Goal: Task Accomplishment & Management: Complete application form

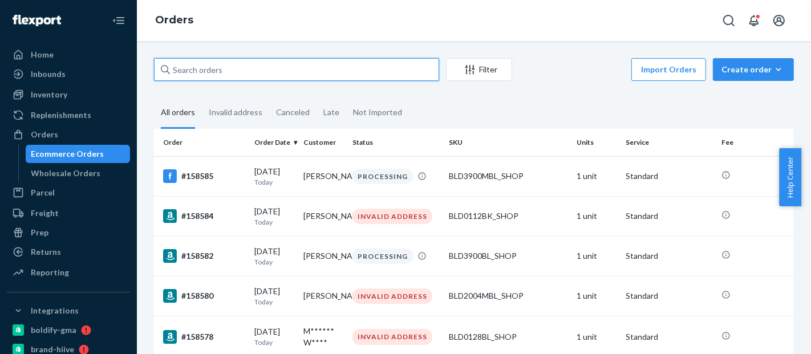
click at [234, 74] on input "text" at bounding box center [296, 69] width 285 height 23
paste input "#RYPS7MIFXX"
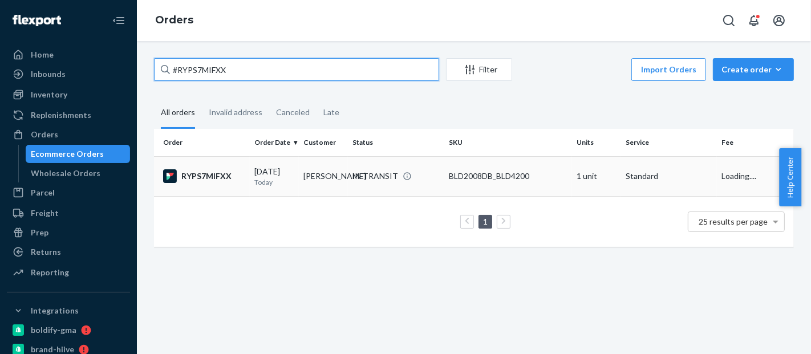
type input "#RYPS7MIFXX"
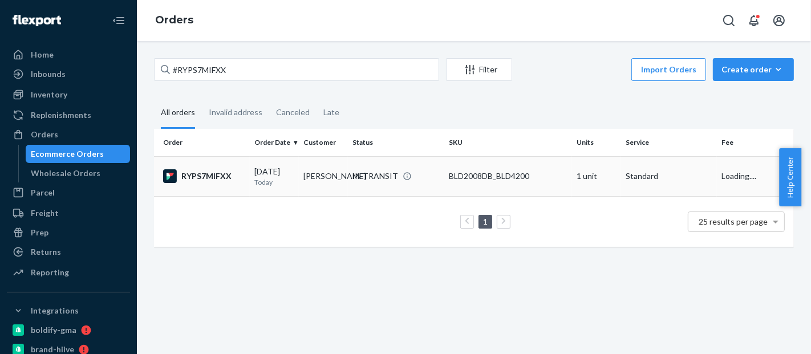
click at [526, 188] on td "BLD2008DB_BLD4200" at bounding box center [508, 176] width 128 height 40
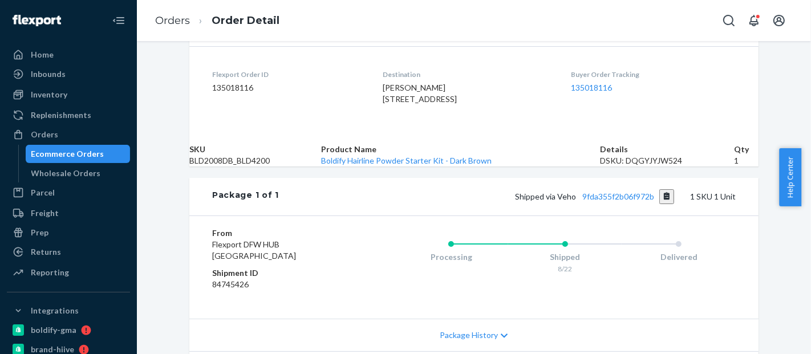
scroll to position [400, 0]
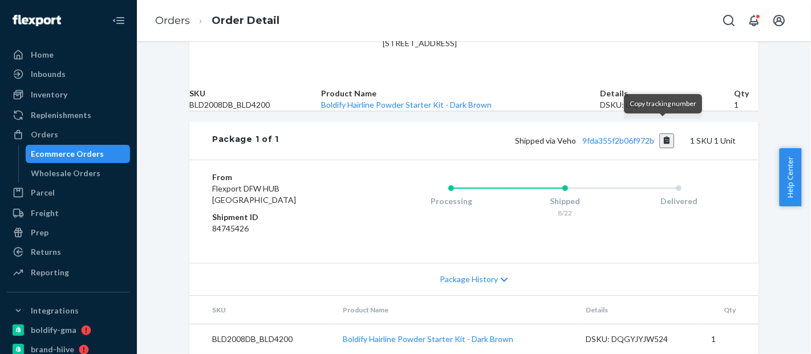
click at [666, 133] on button "Copy tracking number" at bounding box center [666, 140] width 15 height 15
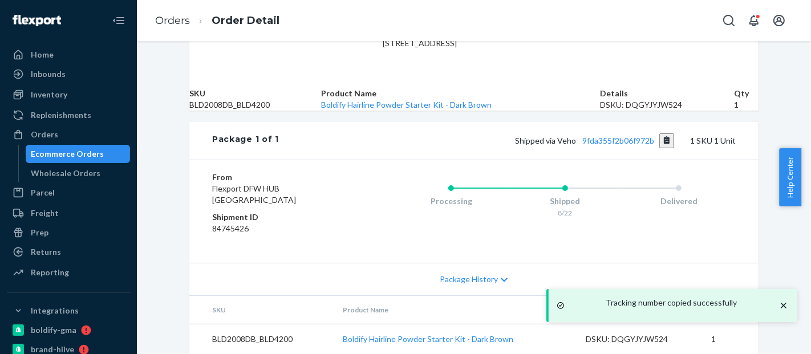
click at [75, 150] on div "Ecommerce Orders" at bounding box center [67, 153] width 73 height 11
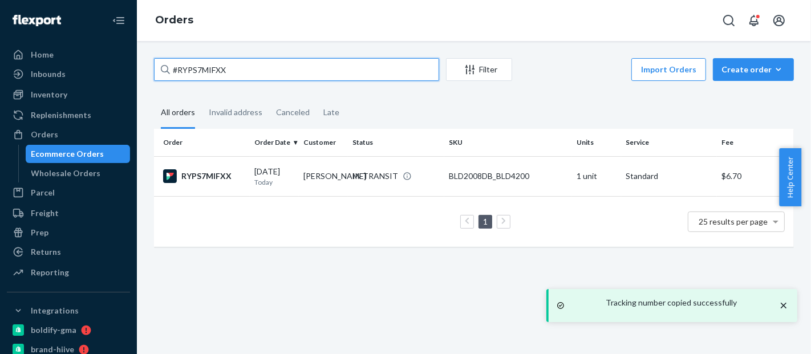
drag, startPoint x: 183, startPoint y: 79, endPoint x: 153, endPoint y: 79, distance: 30.2
click at [153, 79] on div "#RYPS7MIFXX Filter Import Orders Create order Ecommerce order Removal order All…" at bounding box center [473, 158] width 657 height 200
paste input "577079153776693252"
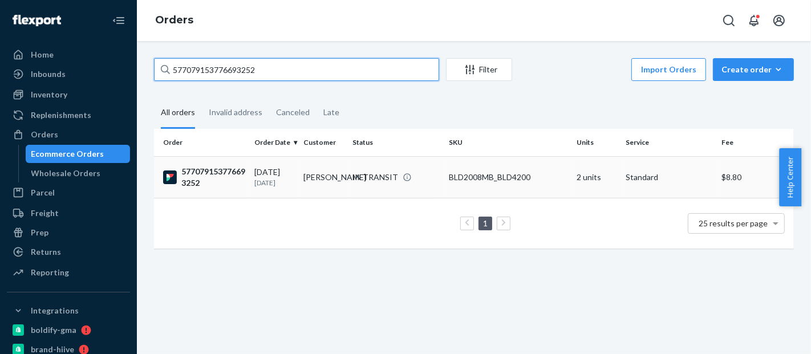
type input "577079153776693252"
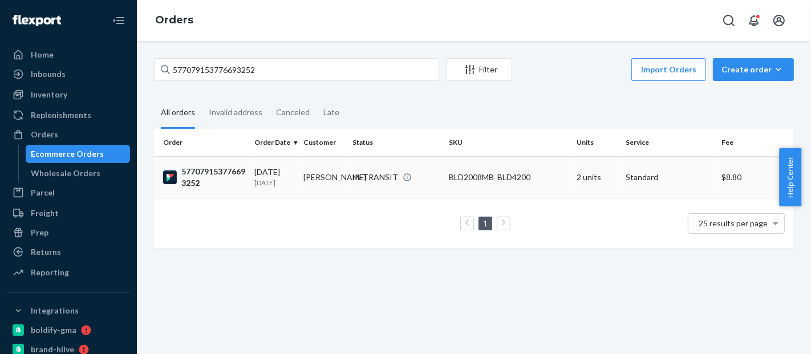
click at [484, 178] on div "BLD2008MB_BLD4200" at bounding box center [508, 177] width 119 height 11
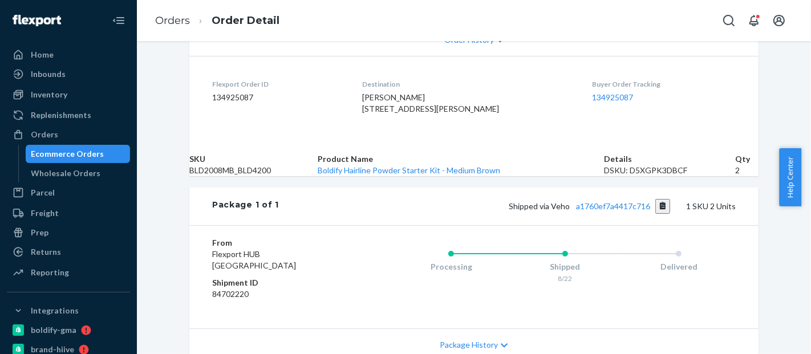
scroll to position [400, 0]
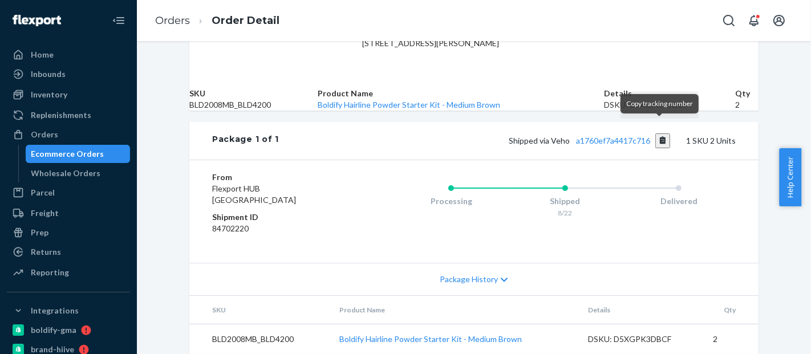
click at [659, 133] on button "Copy tracking number" at bounding box center [662, 140] width 15 height 15
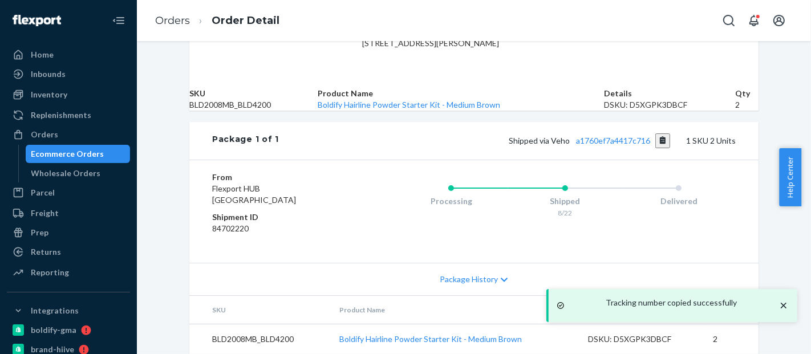
click at [95, 148] on div "Ecommerce Orders" at bounding box center [67, 153] width 73 height 11
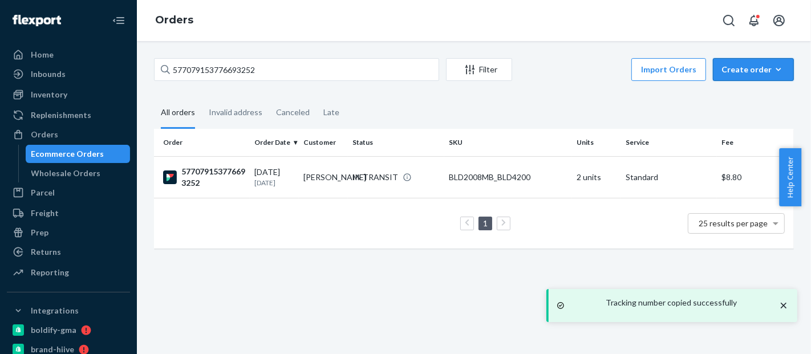
click at [740, 70] on div "Create order" at bounding box center [753, 69] width 64 height 11
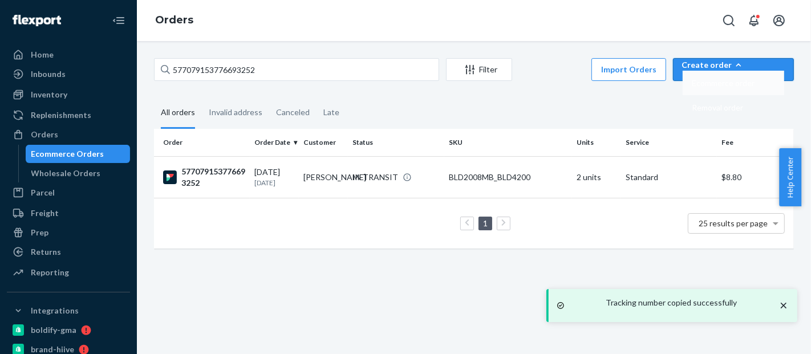
click at [746, 87] on span "Ecommerce order" at bounding box center [722, 83] width 63 height 8
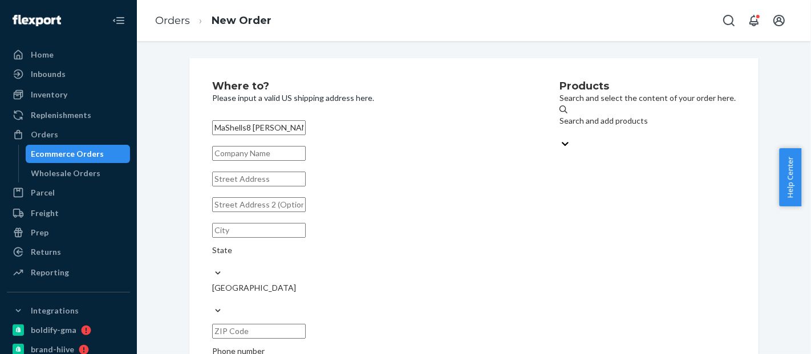
click at [249, 129] on input "MaShells8 [PERSON_NAME]" at bounding box center [258, 127] width 93 height 15
type input "MaShells [PERSON_NAME]"
paste input "2193 CORTE [PERSON_NAME]"
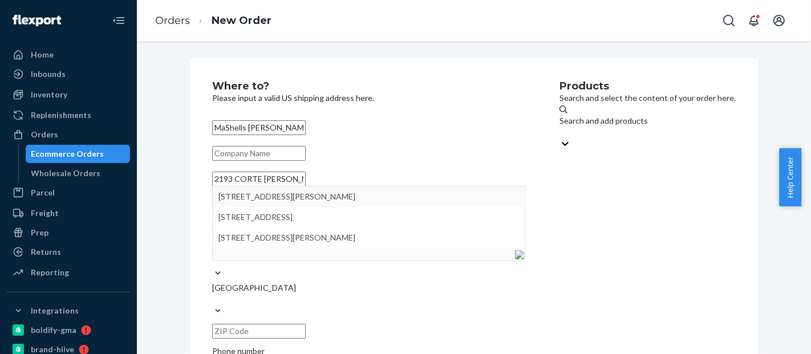
type input "2193 CORTE [PERSON_NAME]"
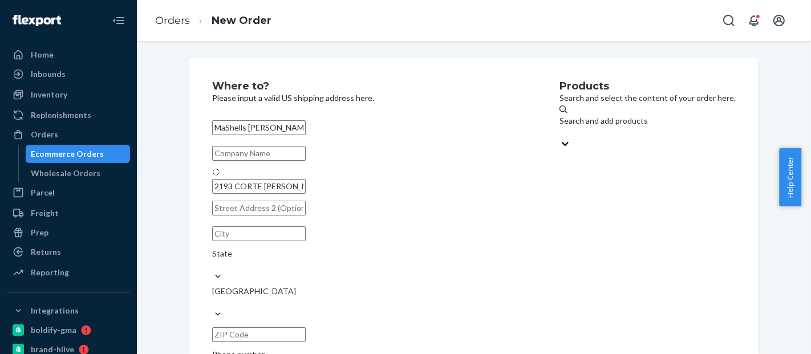
type input "Carlsbad"
type input "92009"
type input "2193 Corte [PERSON_NAME]"
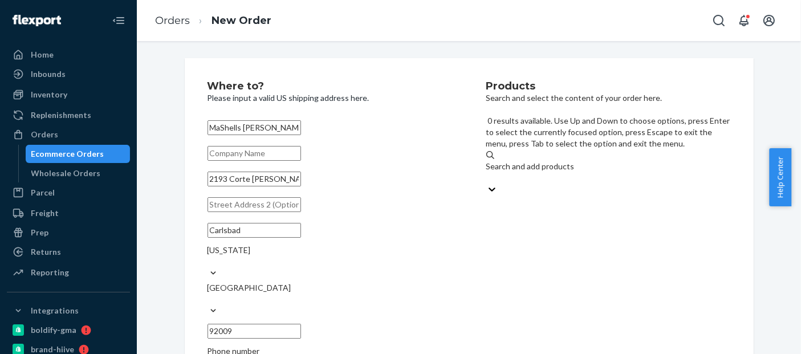
click at [562, 161] on div "Search and add products" at bounding box center [608, 166] width 245 height 11
click at [487, 172] on input "0 results available. Use Up and Down to choose options, press Enter to select t…" at bounding box center [486, 177] width 1 height 11
paste input "BLD0112BL_SHOP"
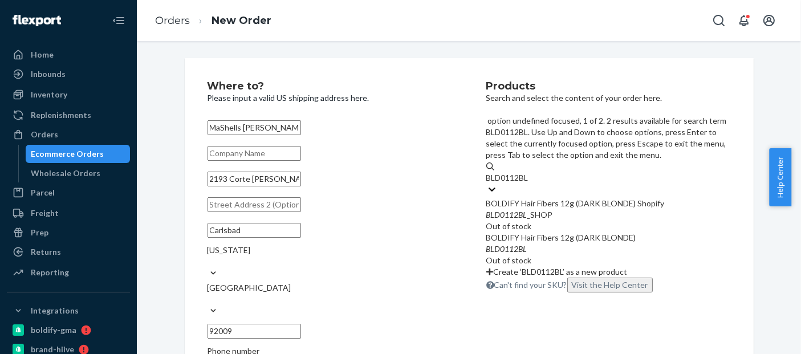
type input "BLD01125BL"
click at [560, 198] on div "Hair Fibers - Dark Blonde 12.5G (SHOPIFY)" at bounding box center [608, 203] width 245 height 11
click at [535, 172] on input "BLD01125BL" at bounding box center [510, 177] width 49 height 11
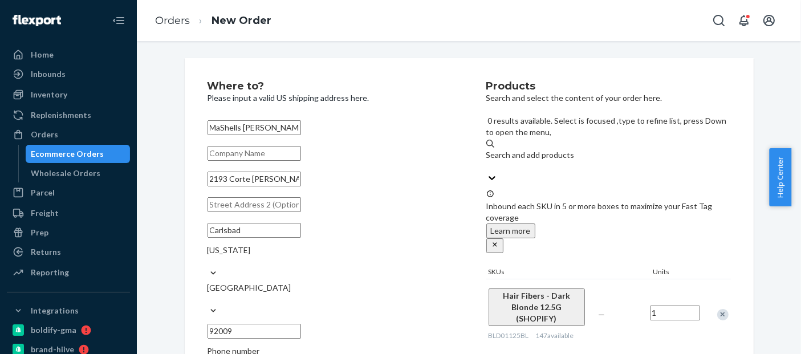
scroll to position [221, 0]
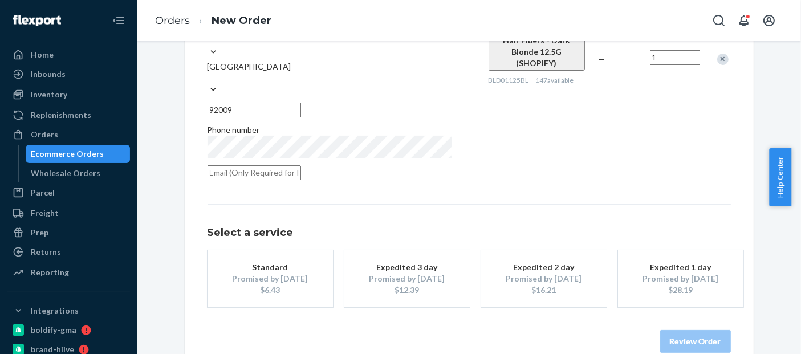
click at [270, 284] on div "$6.43" at bounding box center [270, 289] width 91 height 11
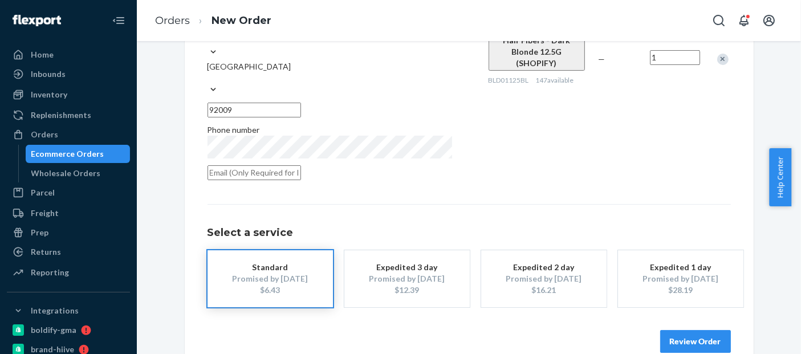
click at [694, 330] on button "Review Order" at bounding box center [695, 341] width 71 height 23
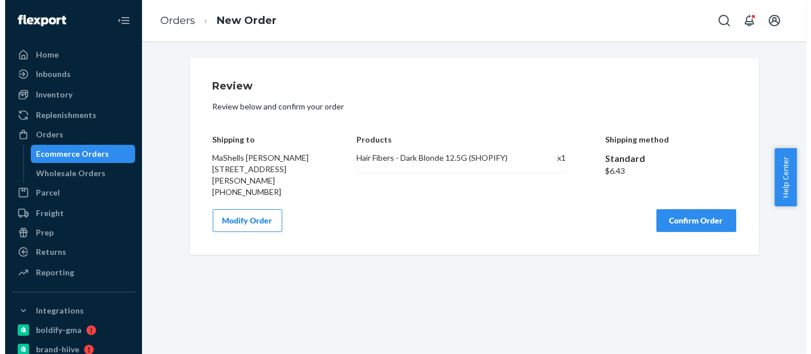
scroll to position [0, 0]
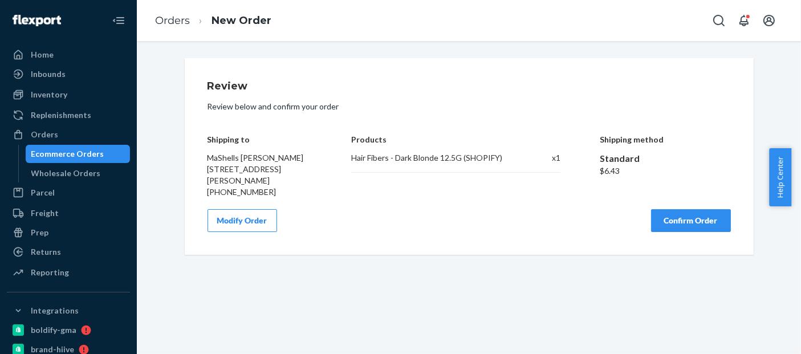
click at [689, 217] on button "Confirm Order" at bounding box center [691, 220] width 80 height 23
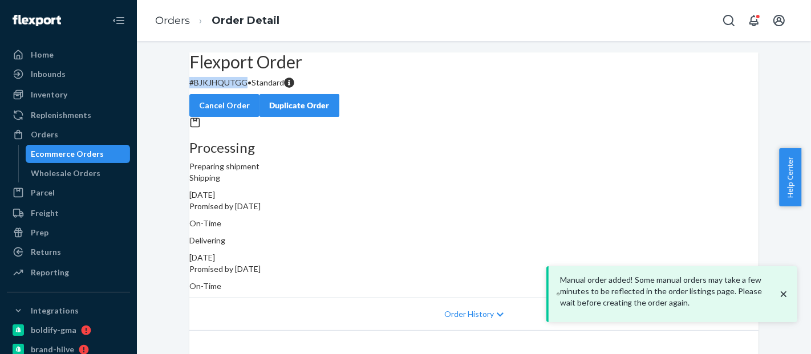
drag, startPoint x: 264, startPoint y: 111, endPoint x: 190, endPoint y: 119, distance: 73.9
click at [190, 117] on div "Flexport Order # BJKJHQUTGG • Standard Cancel Order Duplicate Order" at bounding box center [473, 84] width 569 height 64
copy p "# BJKJHQUTGG"
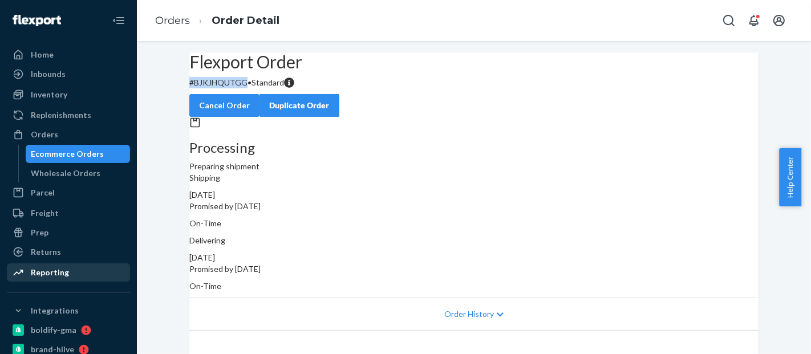
click at [54, 270] on div "Reporting" at bounding box center [50, 272] width 38 height 11
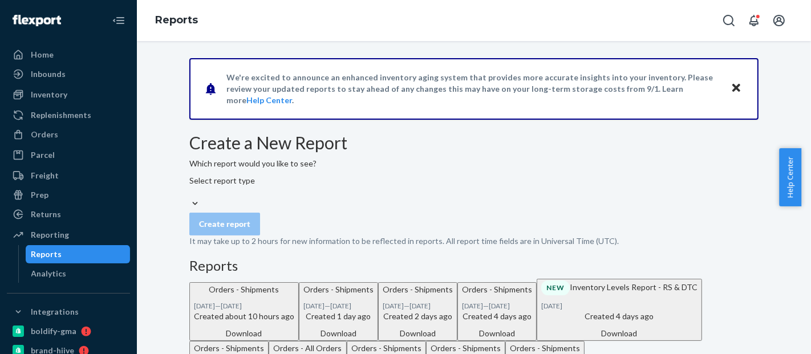
click at [371, 210] on div at bounding box center [473, 204] width 569 height 12
click at [190, 198] on input "Select report type" at bounding box center [189, 191] width 1 height 11
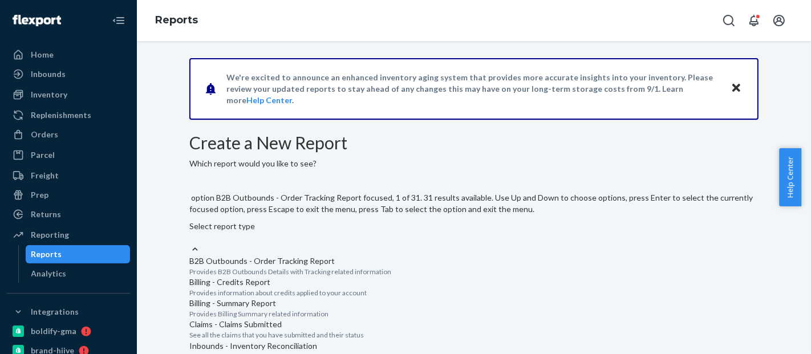
scroll to position [830, 0]
click at [190, 243] on input "option Orders - Shipments focused, 18 of 31. 31 results available. Use Up and D…" at bounding box center [189, 237] width 1 height 11
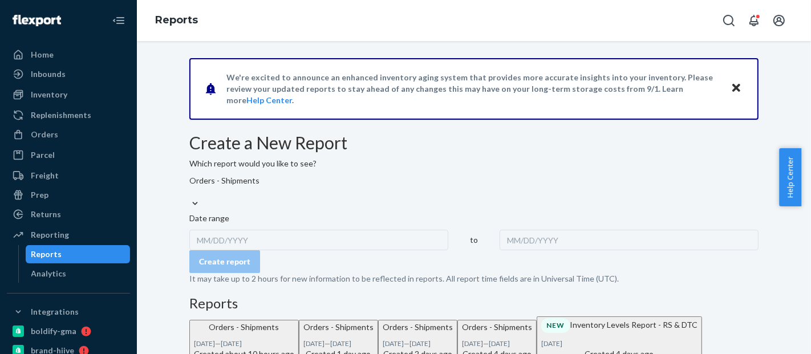
click at [241, 250] on div "MM/DD/YYYY" at bounding box center [318, 240] width 259 height 21
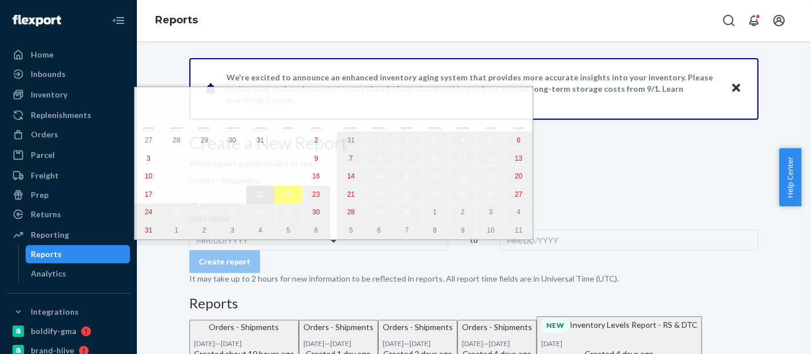
click at [246, 196] on button "21" at bounding box center [260, 195] width 28 height 18
click at [284, 198] on abbr "22" at bounding box center [287, 194] width 7 height 8
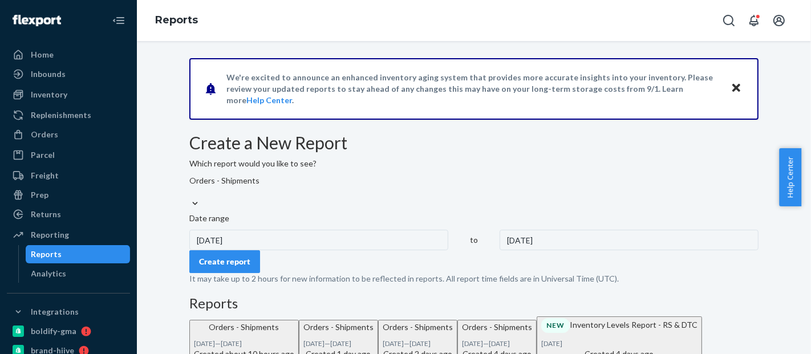
click at [250, 267] on div "Create report" at bounding box center [224, 261] width 51 height 11
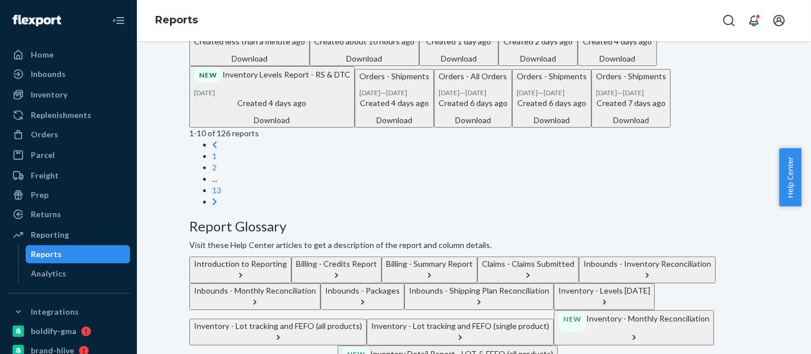
scroll to position [289, 0]
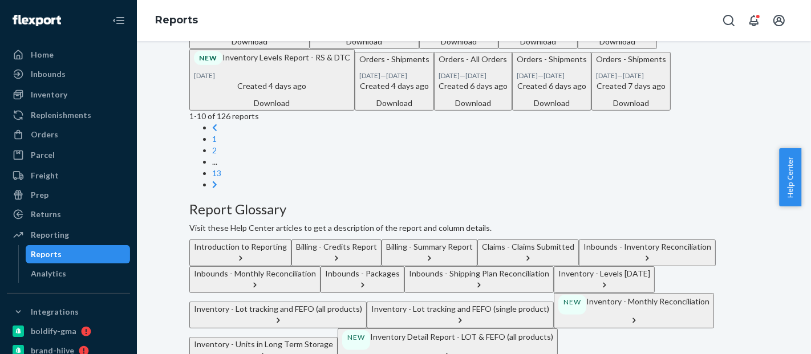
drag, startPoint x: 810, startPoint y: 150, endPoint x: 810, endPoint y: 109, distance: 41.0
click at [810, 109] on body "Home Inbounds Shipping Plans Problems Inventory Products Replenishments Orders …" at bounding box center [405, 177] width 811 height 354
click at [783, 104] on div "We're excited to announce an enhanced inventory aging system that provides more…" at bounding box center [473, 142] width 657 height 746
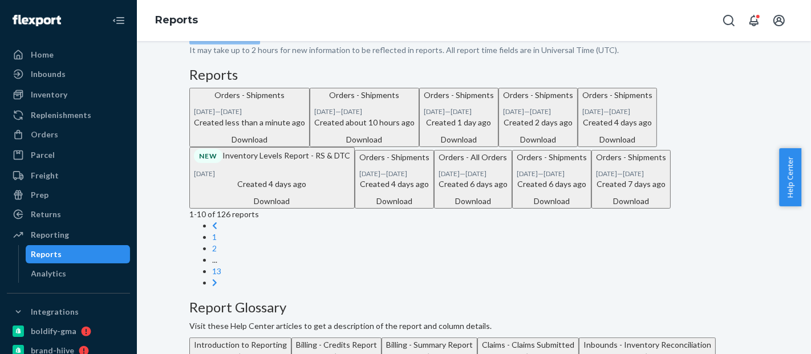
scroll to position [188, 0]
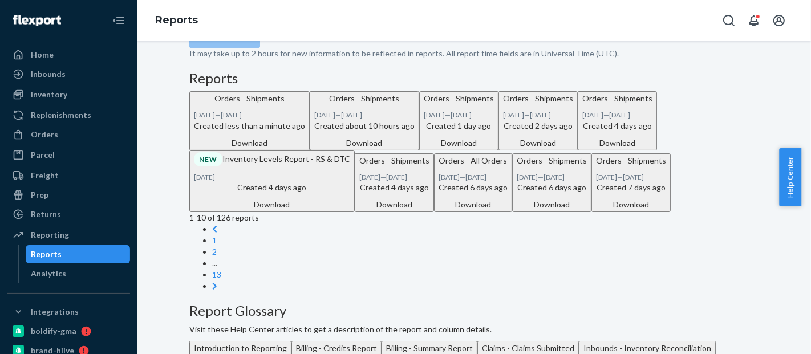
click at [305, 149] on div "Download" at bounding box center [249, 142] width 111 height 11
click at [67, 136] on div "Orders" at bounding box center [68, 135] width 121 height 16
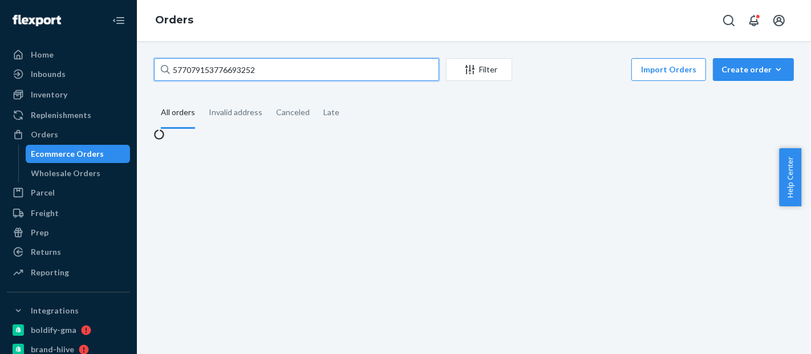
click at [218, 74] on input "577079153776693252" at bounding box center [296, 69] width 285 height 23
paste input "#S1YMPZUKLX"
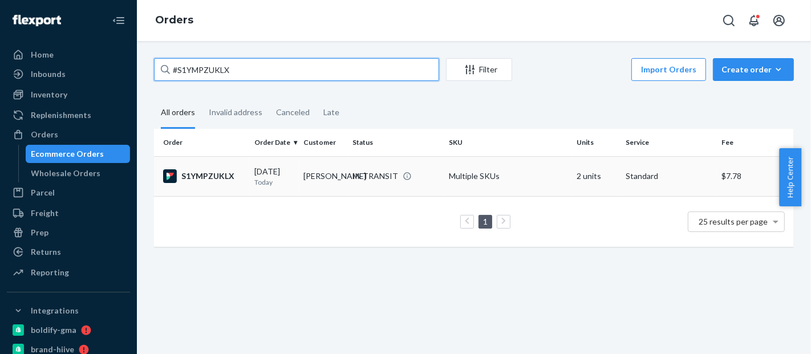
type input "#S1YMPZUKLX"
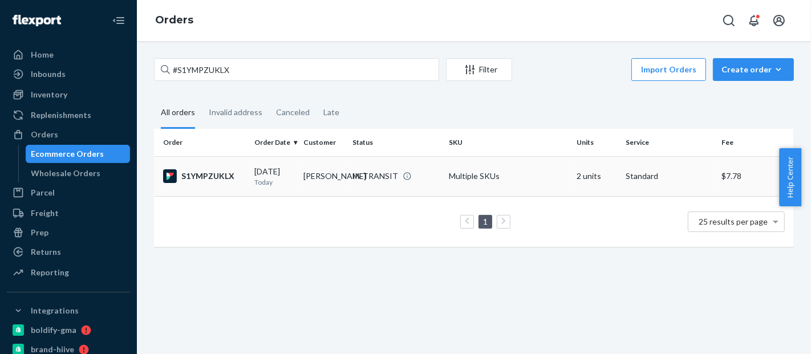
click at [524, 172] on td "Multiple SKUs" at bounding box center [508, 176] width 128 height 40
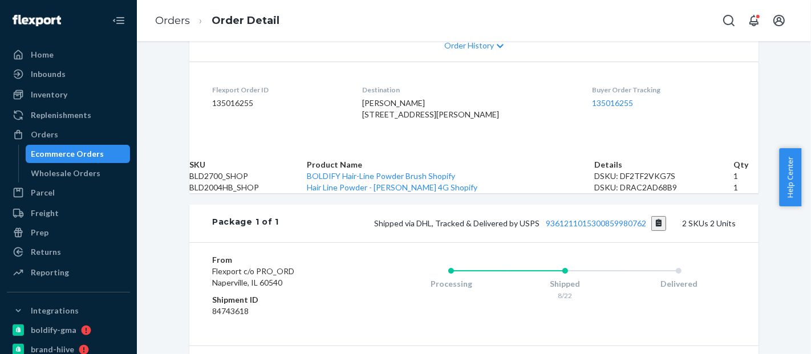
scroll to position [291, 0]
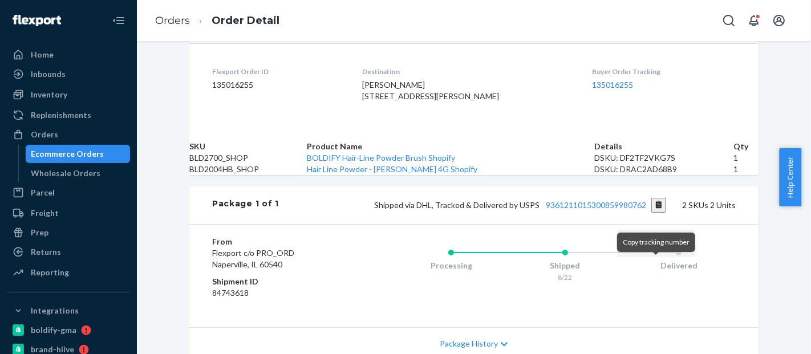
click at [654, 213] on button "Copy tracking number" at bounding box center [658, 205] width 15 height 15
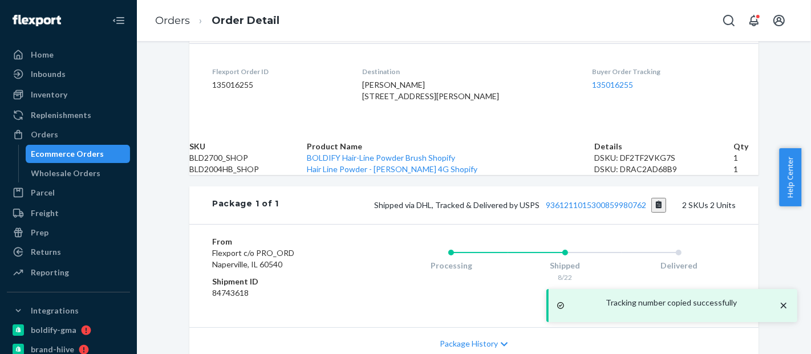
click at [78, 155] on div "Ecommerce Orders" at bounding box center [67, 153] width 73 height 11
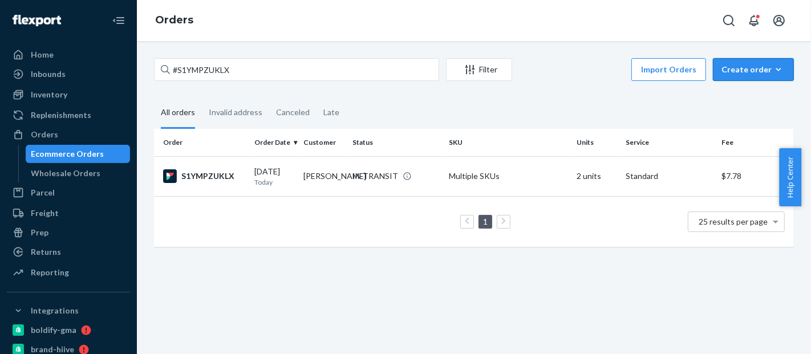
click at [749, 72] on div "Create order" at bounding box center [753, 69] width 64 height 11
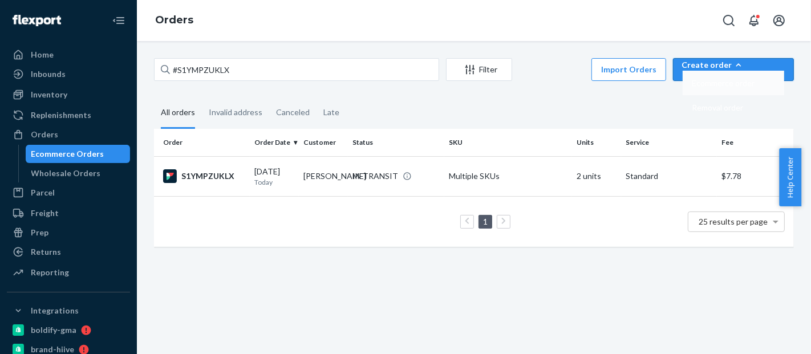
click at [750, 87] on span "Ecommerce order" at bounding box center [722, 83] width 63 height 8
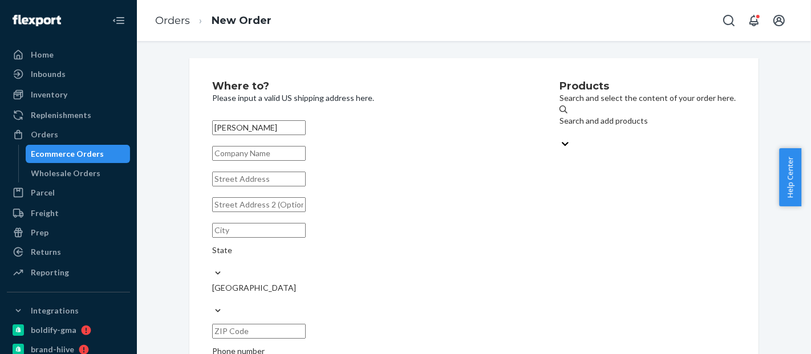
type input "[PERSON_NAME]"
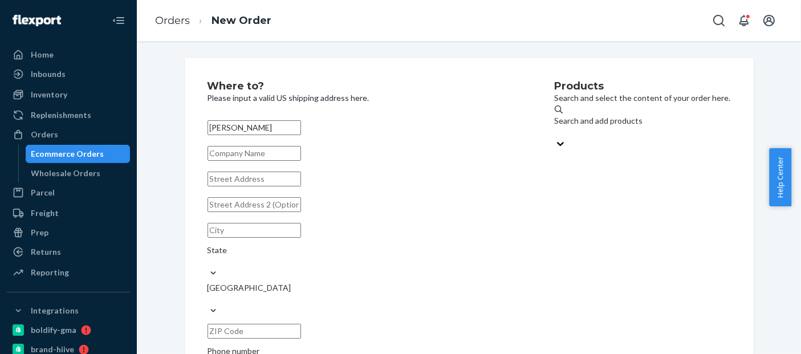
paste input "[STREET_ADDRESS]"
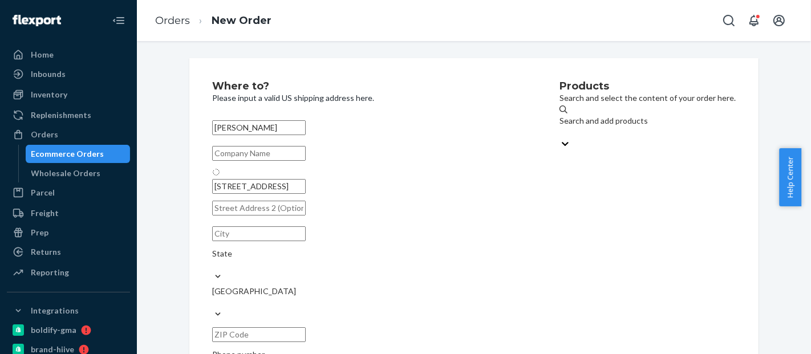
type input "[STREET_ADDRESS]"
type input "Springdale"
type input "72764"
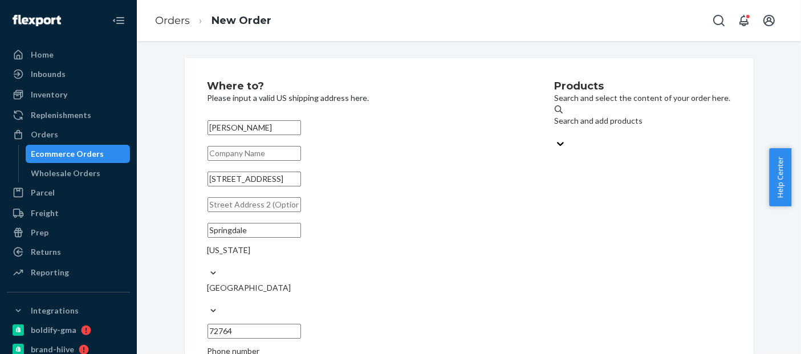
click at [555, 129] on div "Search and add products" at bounding box center [643, 126] width 176 height 23
click at [555, 129] on input "Search and add products" at bounding box center [555, 132] width 1 height 11
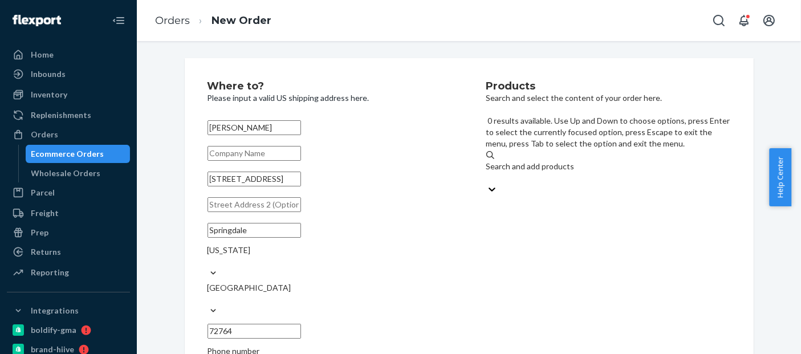
paste input "BLD01125BL"
type input "BLD01125BL"
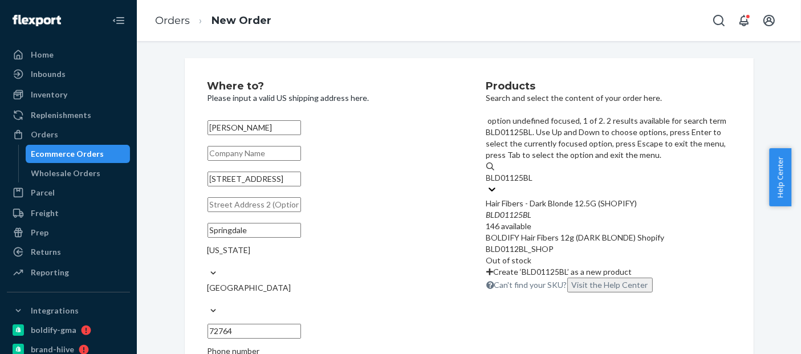
click at [564, 198] on div "Hair Fibers - Dark Blonde 12.5G (SHOPIFY)" at bounding box center [608, 203] width 245 height 11
click at [535, 172] on input "BLD01125BL" at bounding box center [510, 177] width 49 height 11
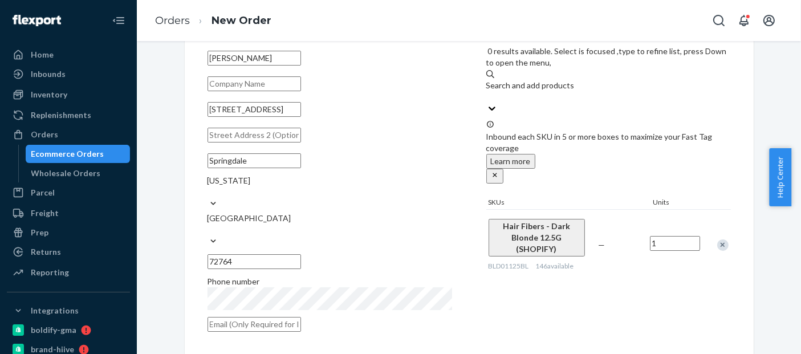
scroll to position [198, 0]
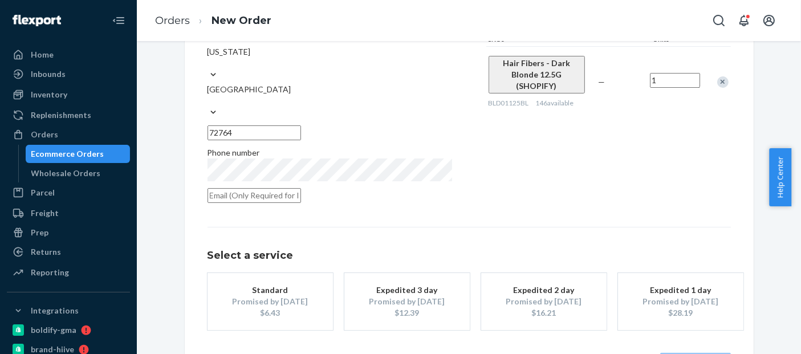
click at [309, 284] on div "Standard" at bounding box center [270, 289] width 91 height 11
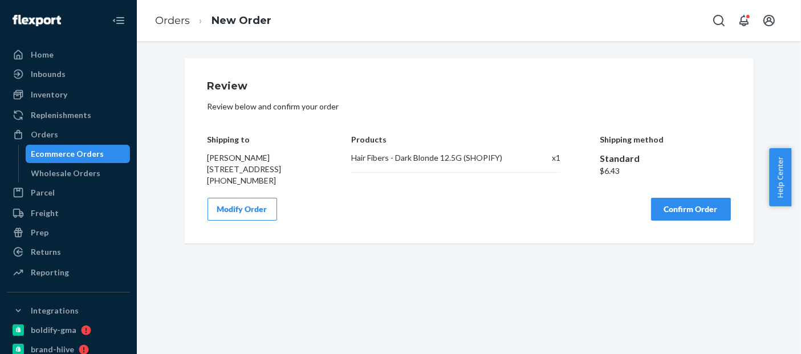
scroll to position [0, 0]
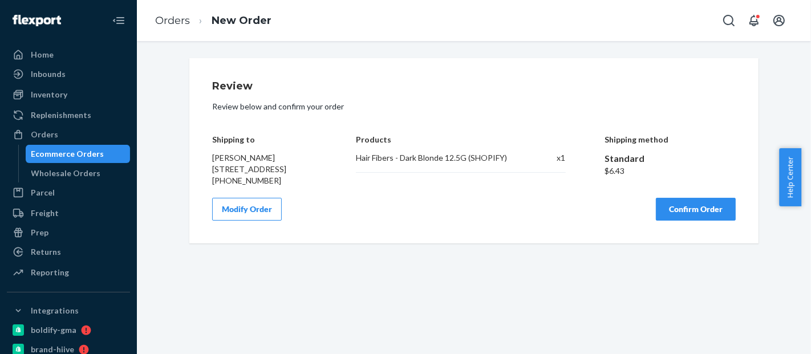
click at [708, 221] on button "Confirm Order" at bounding box center [695, 209] width 80 height 23
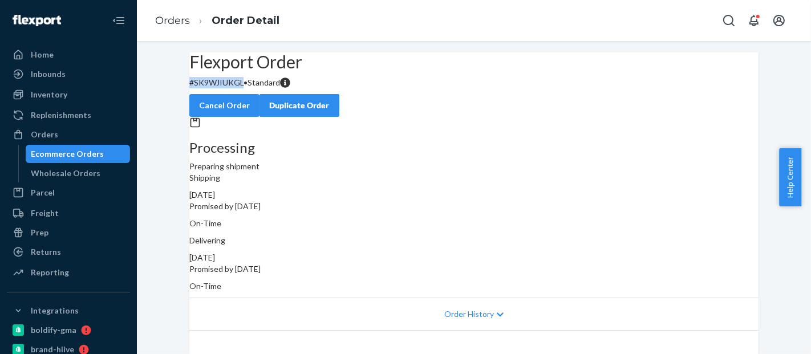
drag, startPoint x: 259, startPoint y: 108, endPoint x: 200, endPoint y: 108, distance: 58.7
click at [200, 108] on div "Flexport Order # SK9WJIUKGL • Standard Cancel Order Duplicate Order" at bounding box center [473, 84] width 569 height 64
click at [70, 149] on div "Ecommerce Orders" at bounding box center [67, 153] width 73 height 11
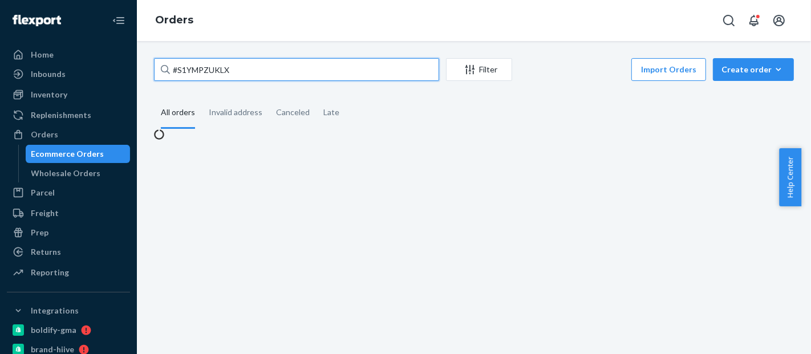
click at [210, 67] on input "#S1YMPZUKLX" at bounding box center [296, 69] width 285 height 23
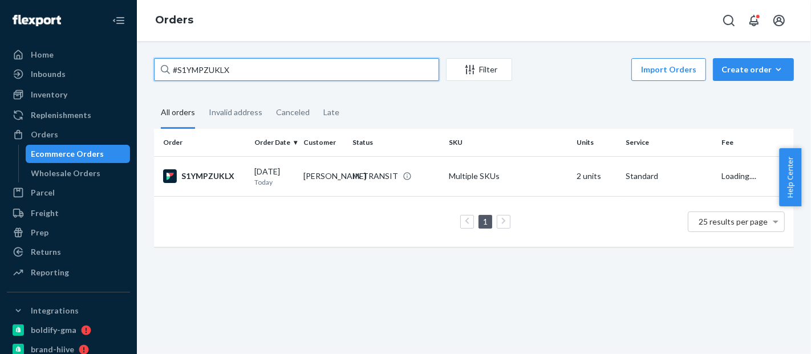
click at [210, 67] on input "#S1YMPZUKLX" at bounding box center [296, 69] width 285 height 23
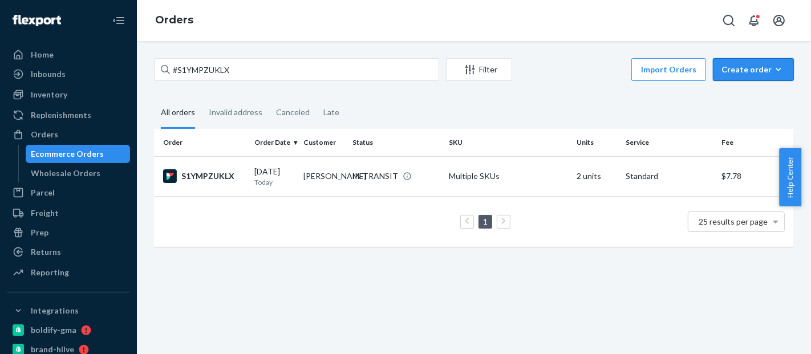
drag, startPoint x: 742, startPoint y: 69, endPoint x: 744, endPoint y: 84, distance: 15.0
click at [742, 69] on div "Create order" at bounding box center [753, 69] width 64 height 11
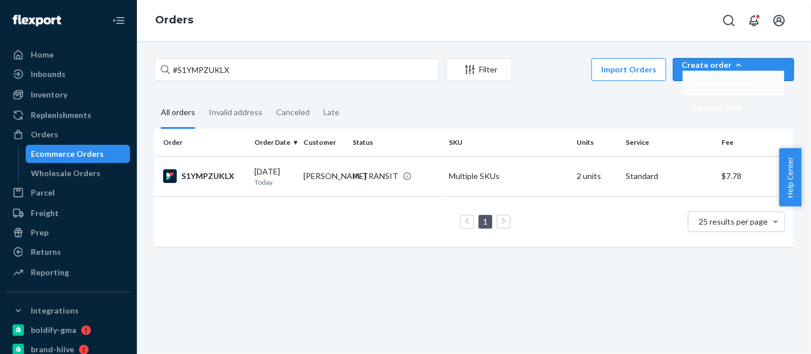
click at [744, 87] on span "Ecommerce order" at bounding box center [722, 83] width 63 height 8
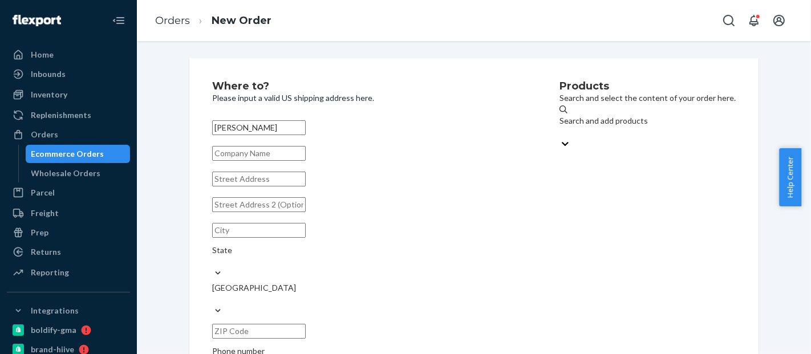
type input "[PERSON_NAME]"
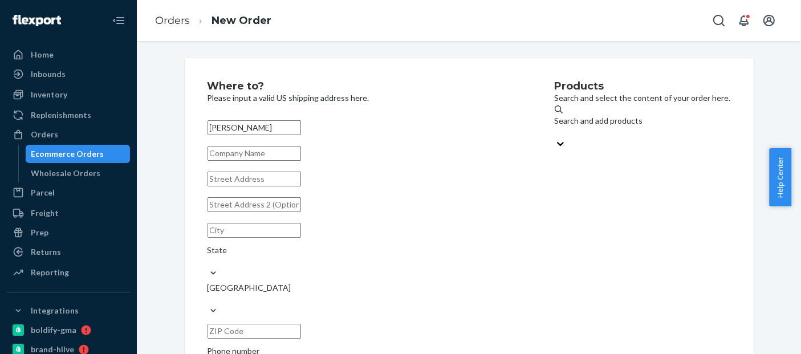
paste input "[STREET_ADDRESS])"
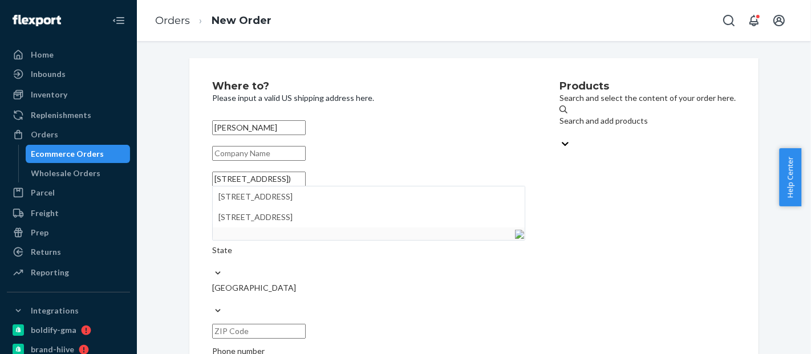
drag, startPoint x: 348, startPoint y: 192, endPoint x: 302, endPoint y: 189, distance: 46.2
click at [302, 186] on input "[STREET_ADDRESS])" at bounding box center [258, 179] width 93 height 15
type input "[STREET_ADDRESS]"
click at [191, 201] on div "Where to? Please input a valid US shipping address here. [PERSON_NAME] [STREET_…" at bounding box center [473, 244] width 569 height 373
click at [250, 212] on input "text" at bounding box center [258, 204] width 93 height 15
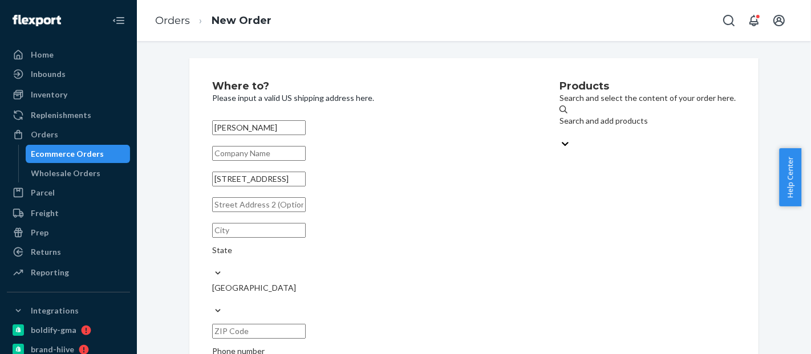
paste input "(APT 1159)"
type input "APT 1159"
click at [182, 232] on div "Where to? Please input a valid US shipping address here. [PERSON_NAME] [STREET_…" at bounding box center [474, 244] width 586 height 373
click at [234, 238] on input "text" at bounding box center [258, 230] width 93 height 15
paste input "[GEOGRAPHIC_DATA]"
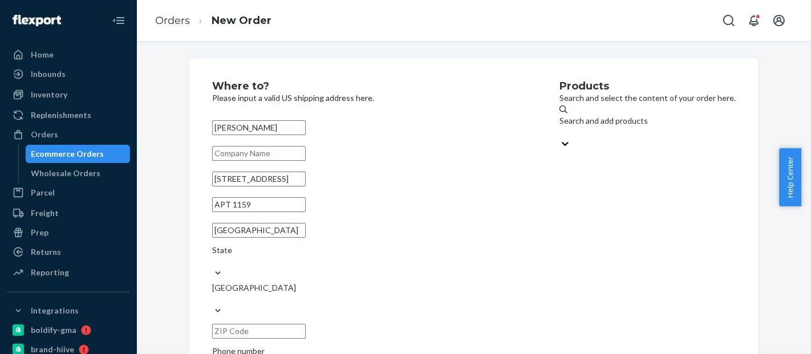
type input "[GEOGRAPHIC_DATA]"
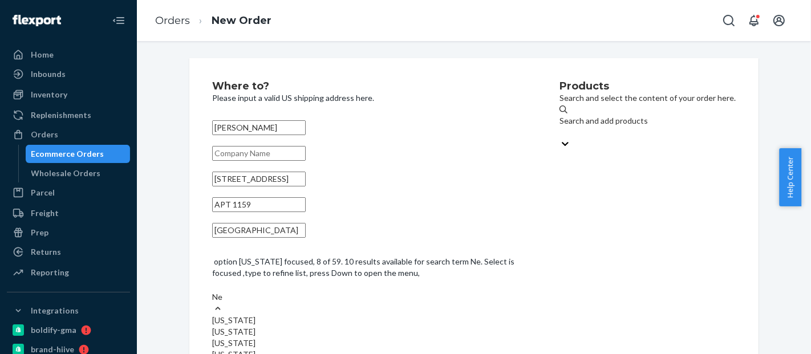
type input "Nev"
click at [365, 315] on div "[US_STATE]" at bounding box center [368, 320] width 313 height 11
click at [227, 291] on input "Nev" at bounding box center [219, 296] width 15 height 11
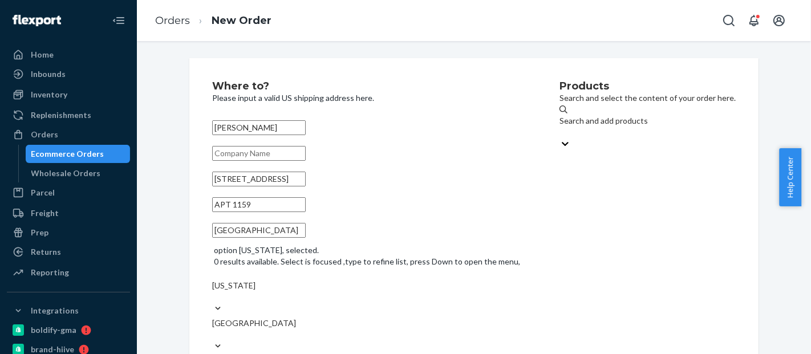
paste input "89146"
type input "89146"
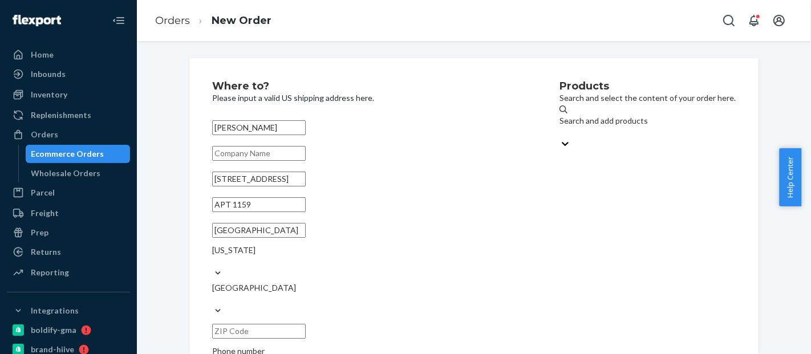
click at [306, 324] on input "text" at bounding box center [258, 331] width 93 height 15
paste input "89146"
type input "89146"
click at [559, 275] on div "Products Search and select the content of your order here. Search and add produ…" at bounding box center [647, 244] width 176 height 327
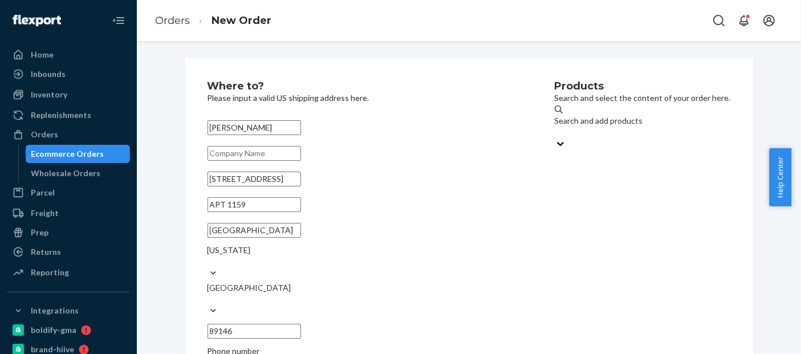
click at [555, 253] on div "Products Search and select the content of your order here. Search and add produ…" at bounding box center [643, 244] width 176 height 327
click at [555, 132] on div "Search and add products" at bounding box center [643, 126] width 176 height 23
click at [555, 132] on input "Search and add products" at bounding box center [555, 132] width 1 height 11
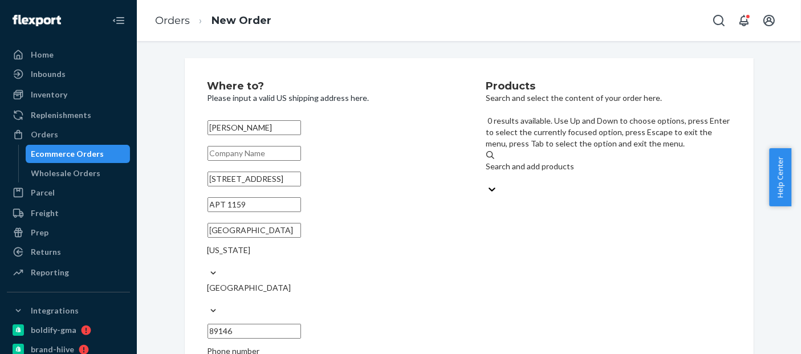
paste input "BLD2008MB_BLD4200"
type input "BLD2008MB_BLD4200"
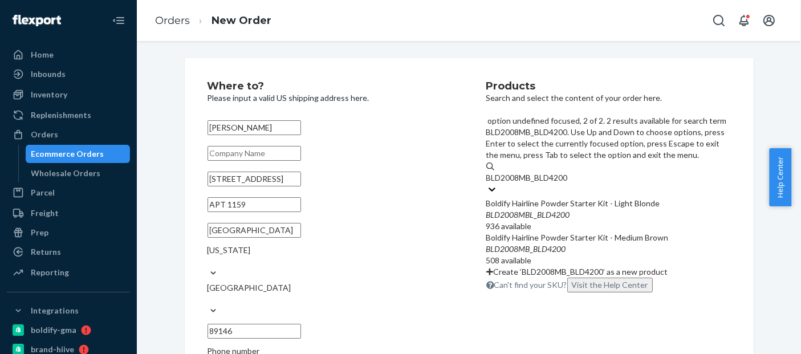
click at [580, 232] on div "Boldify Hairline Powder Starter Kit - Medium Brown" at bounding box center [608, 237] width 245 height 11
click at [571, 184] on input "BLD2008MB_BLD4200" at bounding box center [528, 177] width 84 height 11
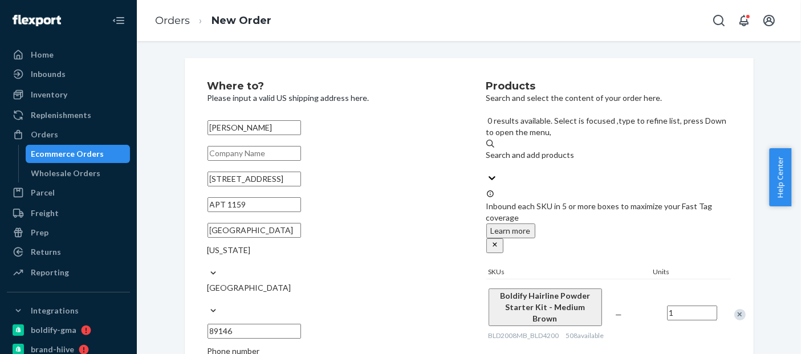
click at [669, 306] on input "1" at bounding box center [692, 313] width 50 height 15
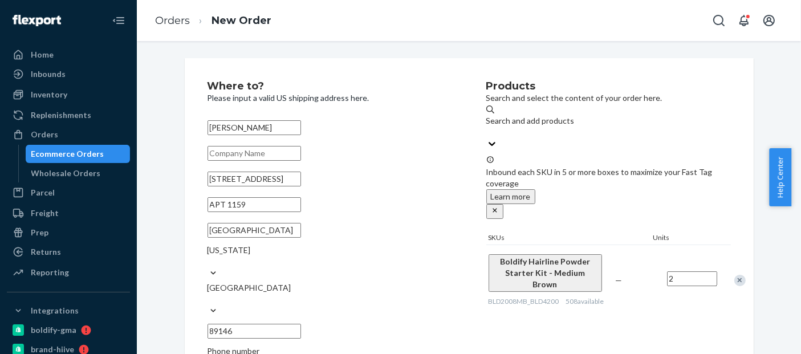
type input "2"
click at [684, 295] on div "Products Search and select the content of your order here. Search and add produ…" at bounding box center [608, 244] width 245 height 327
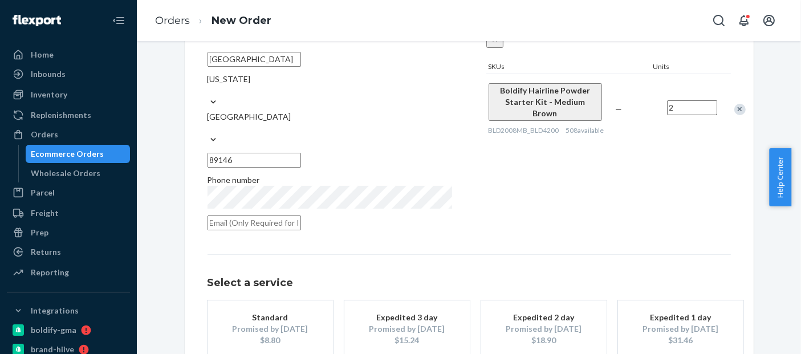
scroll to position [221, 0]
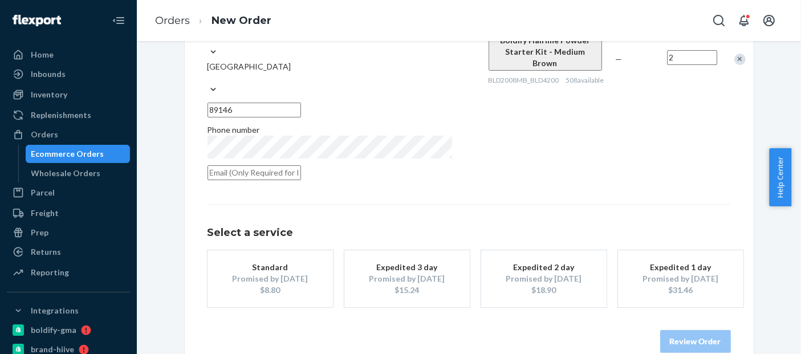
click at [283, 284] on div "$8.80" at bounding box center [270, 289] width 91 height 11
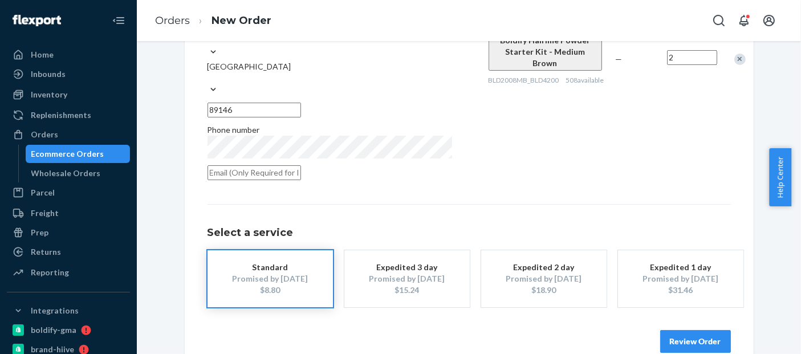
click at [697, 330] on button "Review Order" at bounding box center [695, 341] width 71 height 23
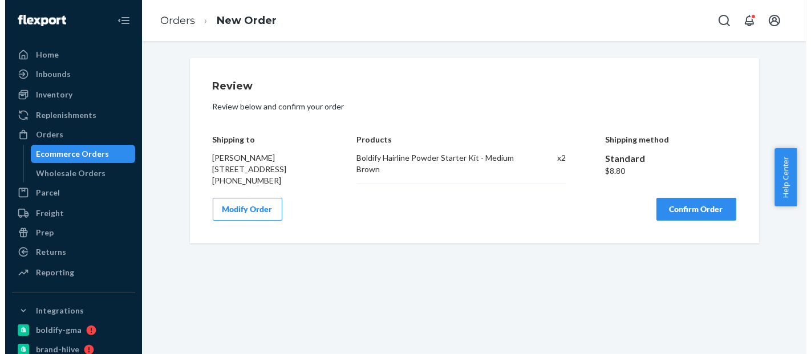
scroll to position [0, 0]
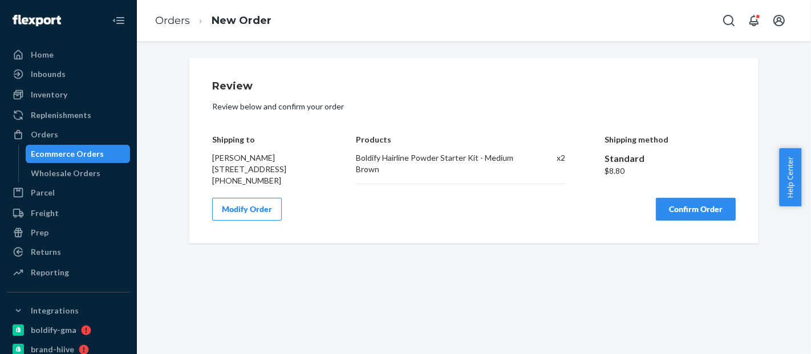
click at [669, 221] on button "Confirm Order" at bounding box center [695, 209] width 80 height 23
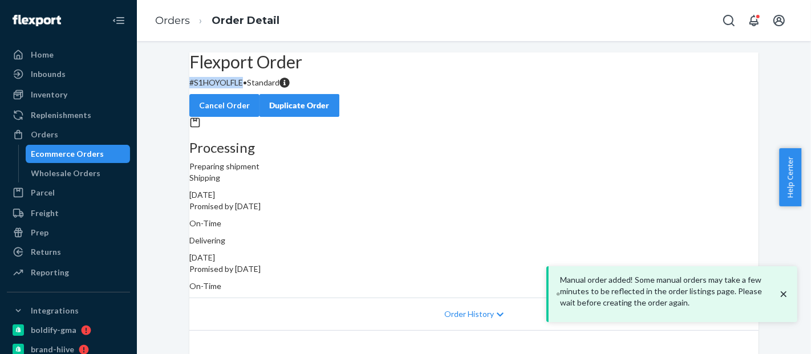
drag, startPoint x: 260, startPoint y: 111, endPoint x: 201, endPoint y: 108, distance: 58.8
click at [201, 108] on div "Flexport Order # S1HOYOLFLE • Standard Cancel Order Duplicate Order" at bounding box center [473, 84] width 569 height 64
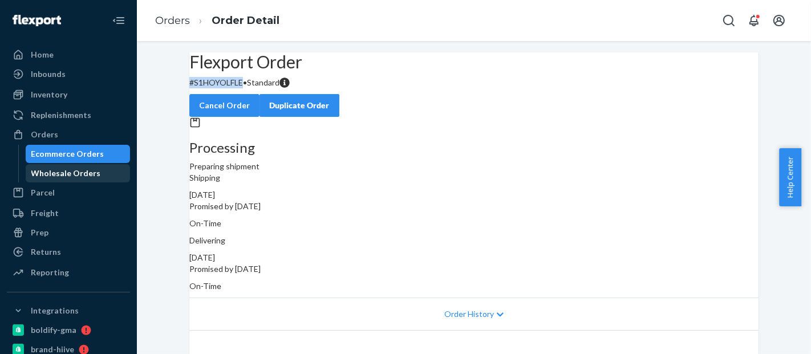
click at [70, 165] on div "Wholesale Orders" at bounding box center [78, 173] width 103 height 16
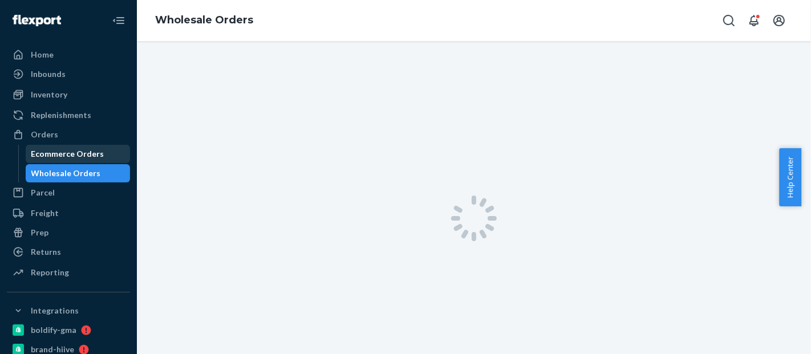
click at [70, 162] on link "Ecommerce Orders" at bounding box center [78, 154] width 105 height 18
